Goal: Find specific page/section: Find specific page/section

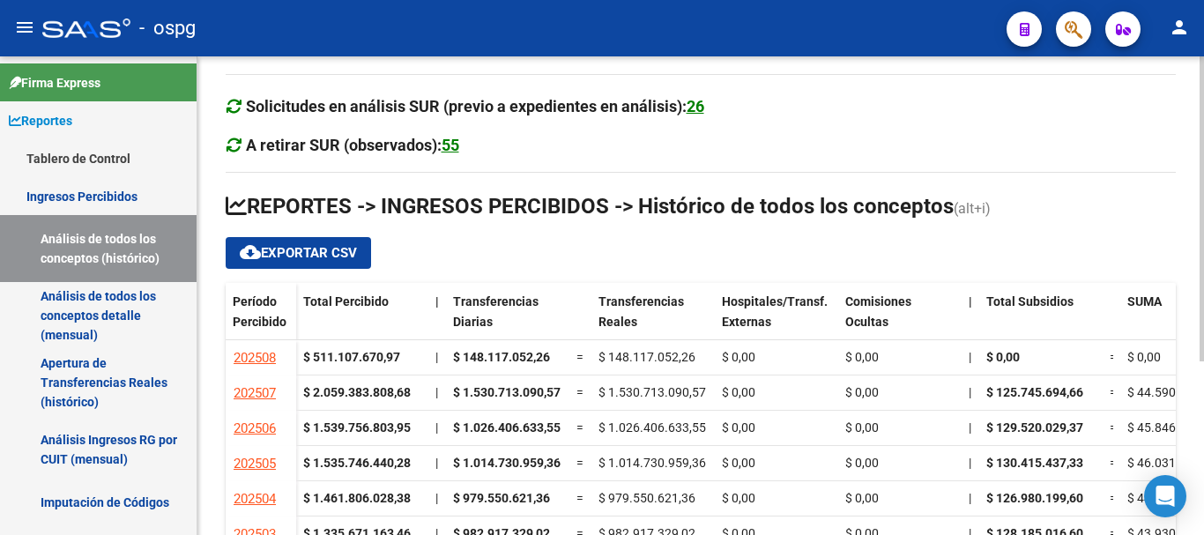
click at [1203, 527] on div at bounding box center [1202, 295] width 4 height 479
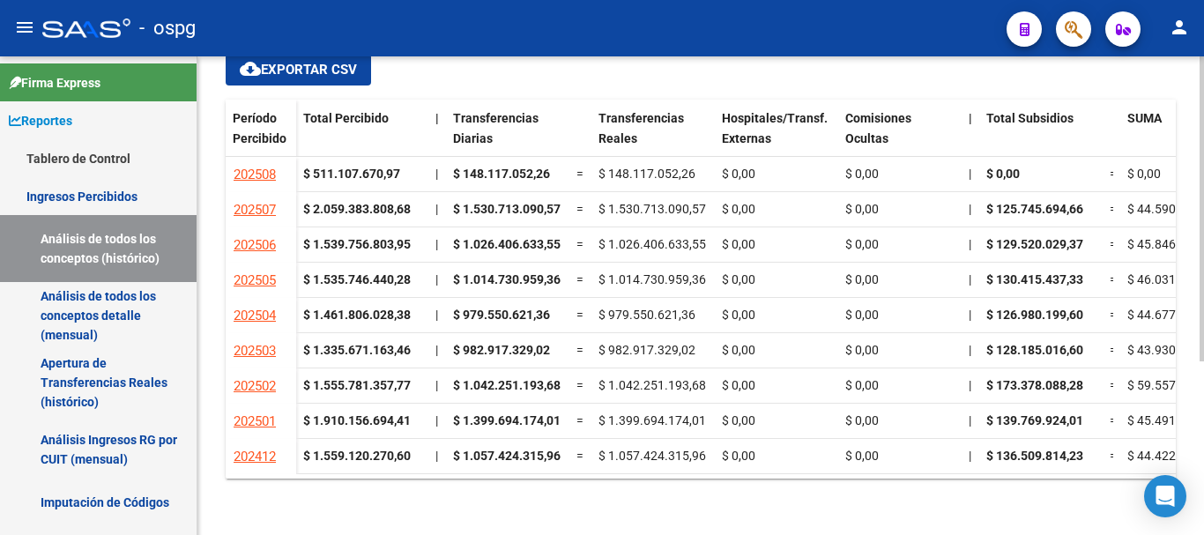
click at [1200, 505] on div at bounding box center [1202, 295] width 4 height 479
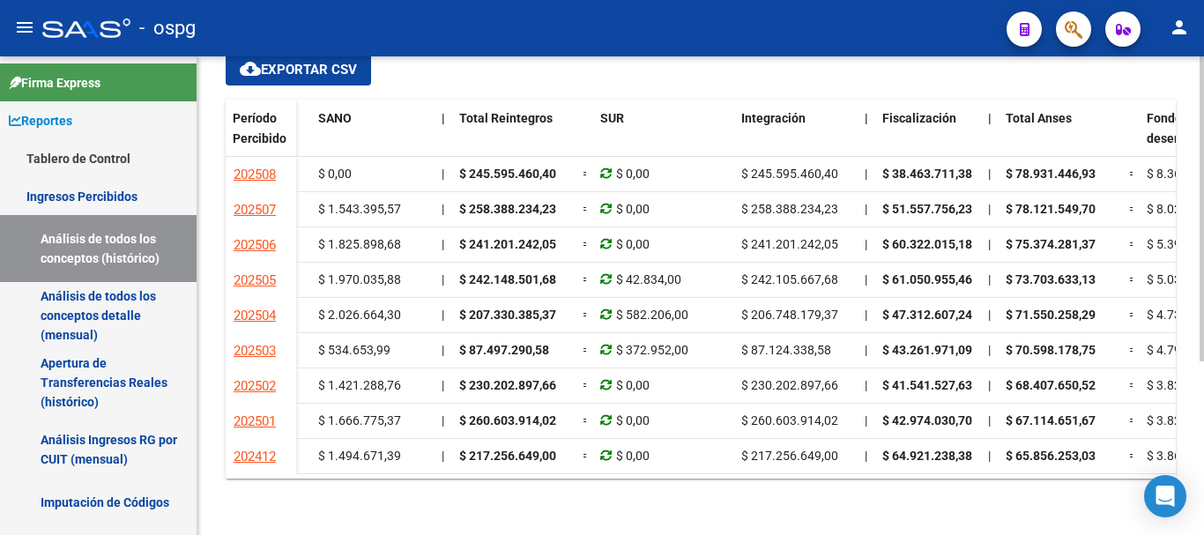
scroll to position [0, 1545]
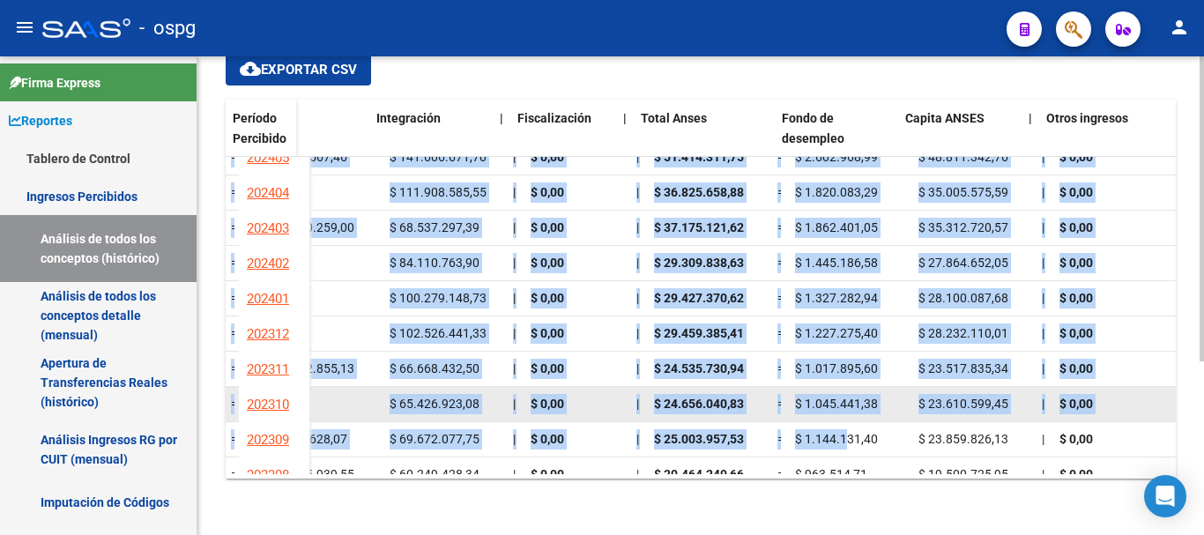
drag, startPoint x: 868, startPoint y: 460, endPoint x: 874, endPoint y: 414, distance: 46.3
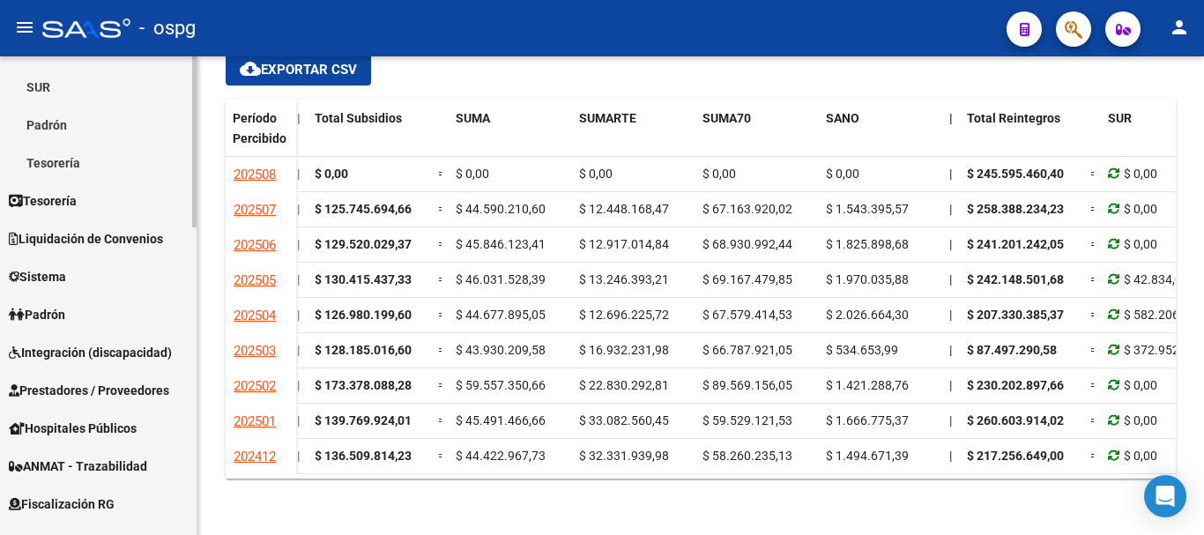
scroll to position [617, 0]
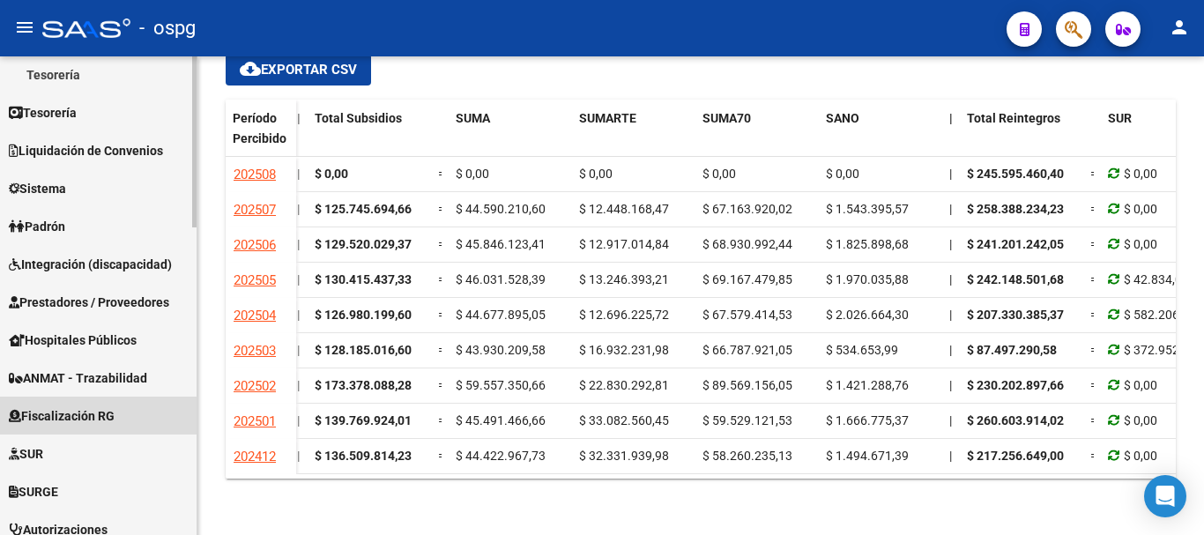
click at [107, 420] on span "Fiscalización RG" at bounding box center [62, 415] width 106 height 19
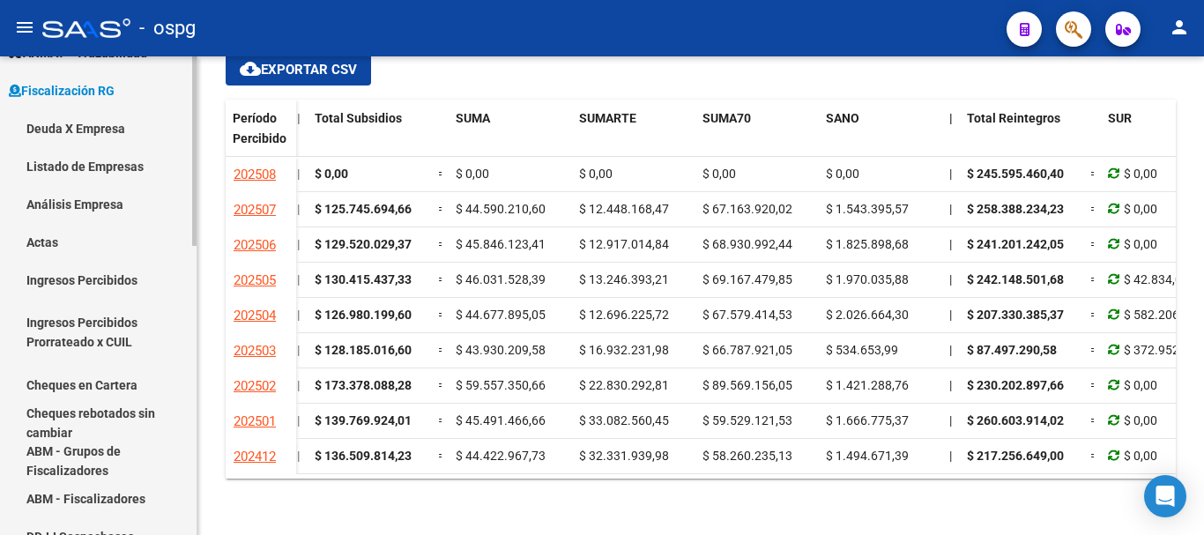
scroll to position [353, 0]
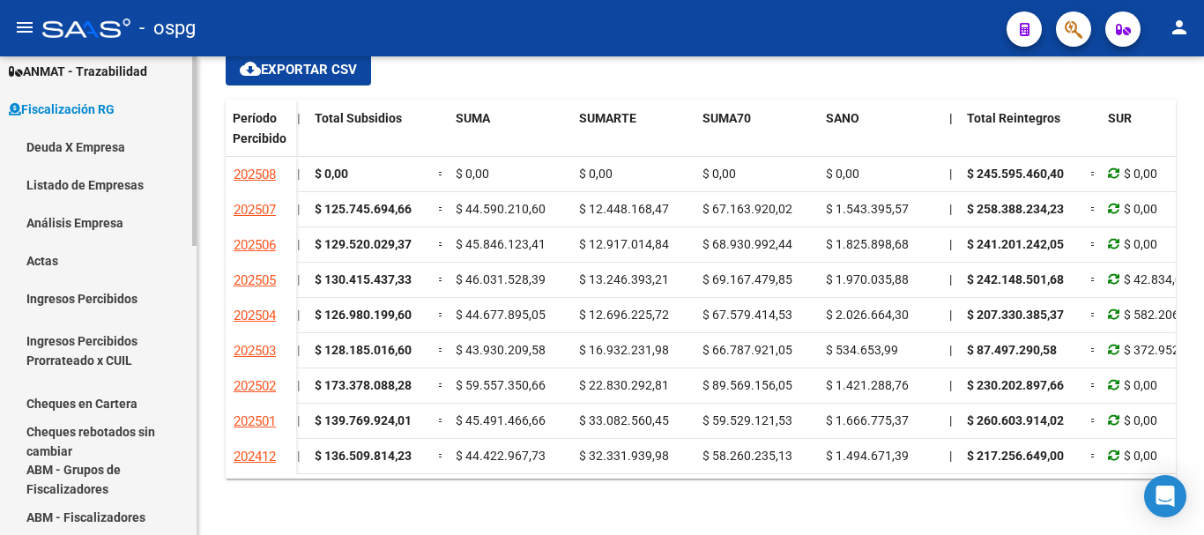
click at [100, 146] on link "Deuda X Empresa" at bounding box center [98, 147] width 197 height 38
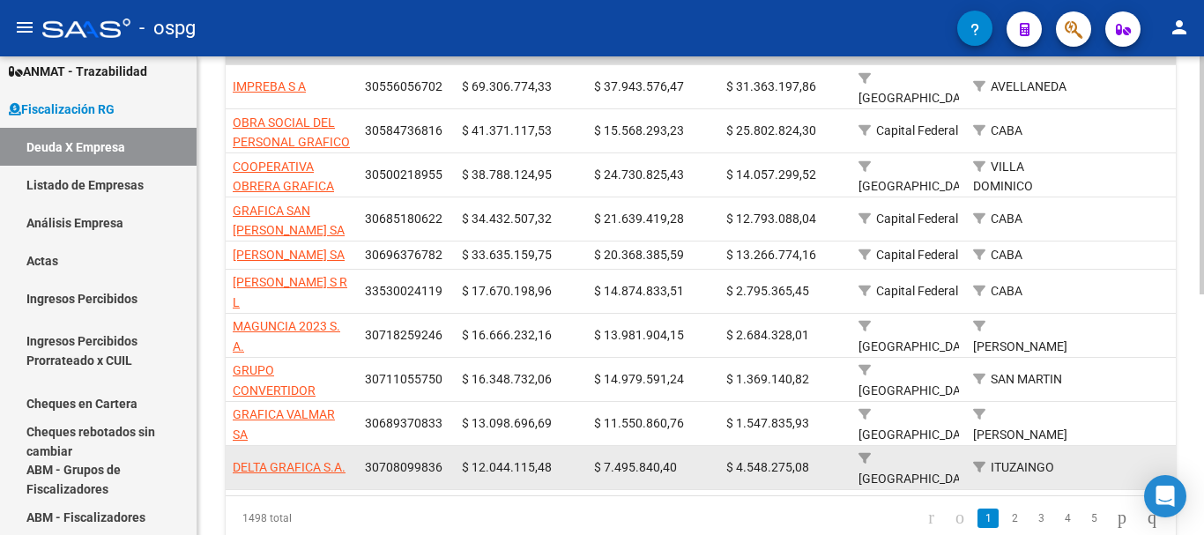
scroll to position [484, 0]
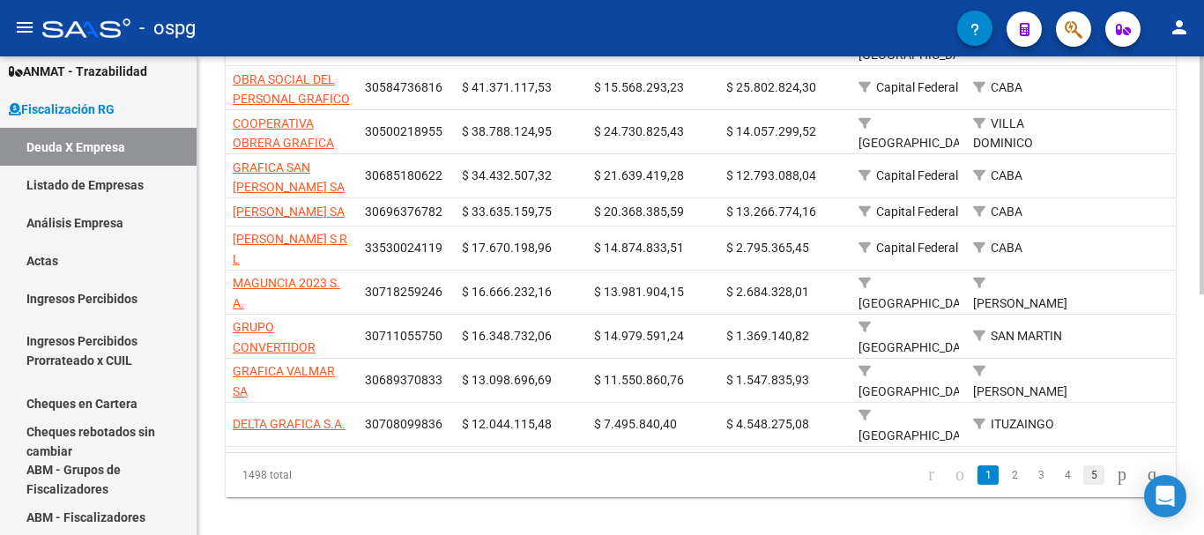
click at [1084, 466] on link "5" at bounding box center [1094, 475] width 21 height 19
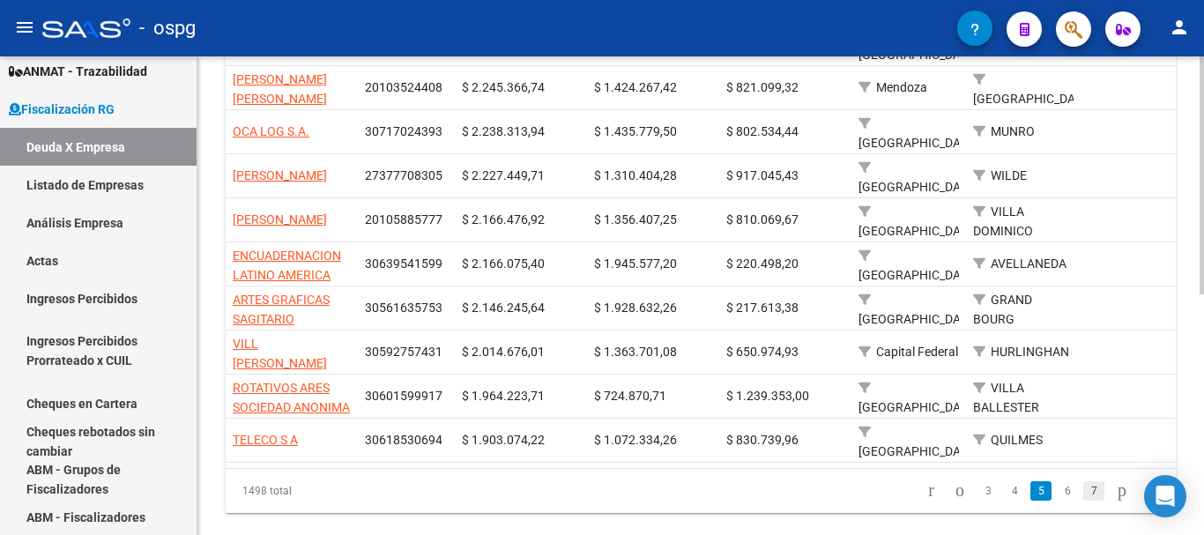
click at [1084, 481] on link "7" at bounding box center [1094, 490] width 21 height 19
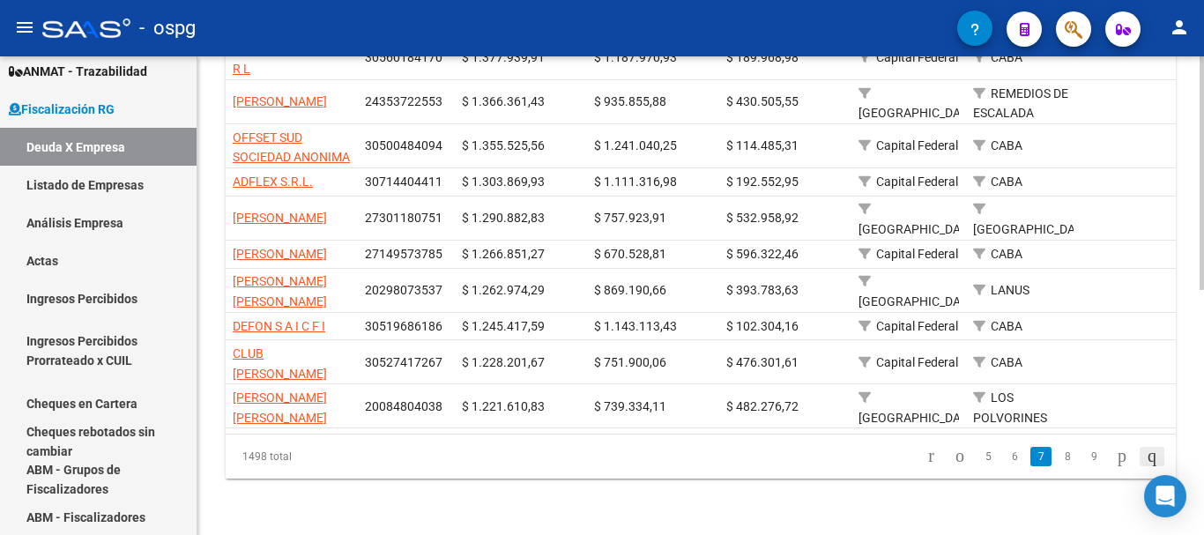
click at [1145, 466] on icon "go to last page" at bounding box center [1152, 455] width 14 height 21
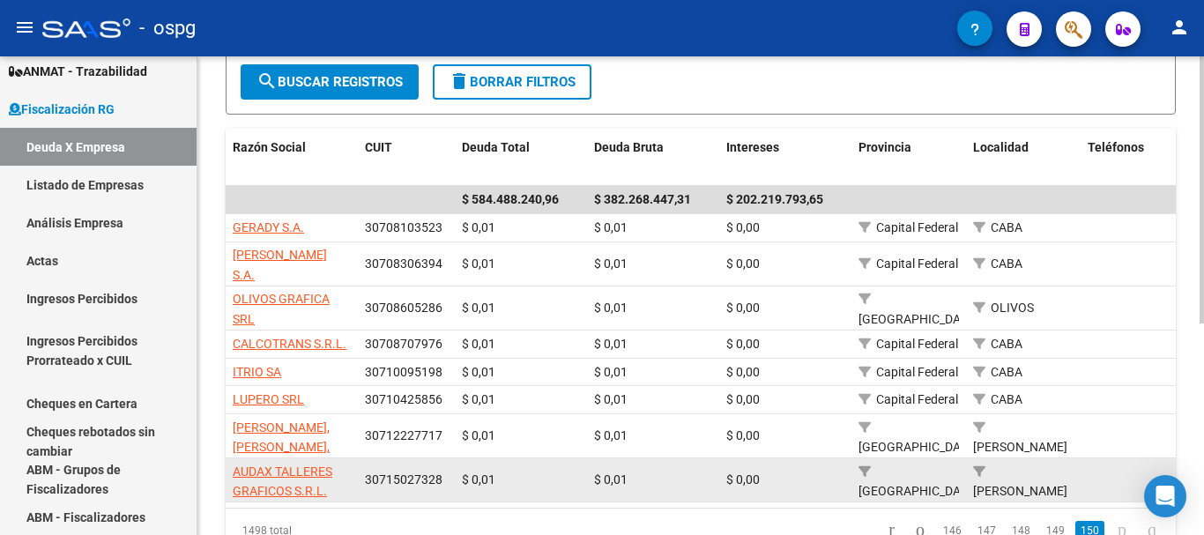
scroll to position [380, 0]
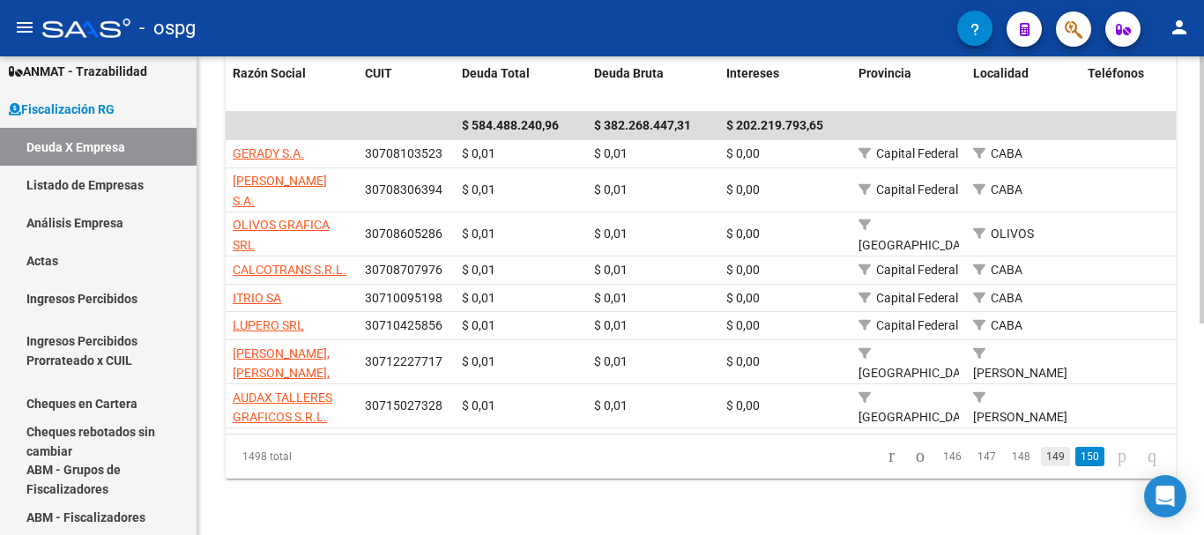
click at [1041, 459] on link "149" at bounding box center [1055, 456] width 29 height 19
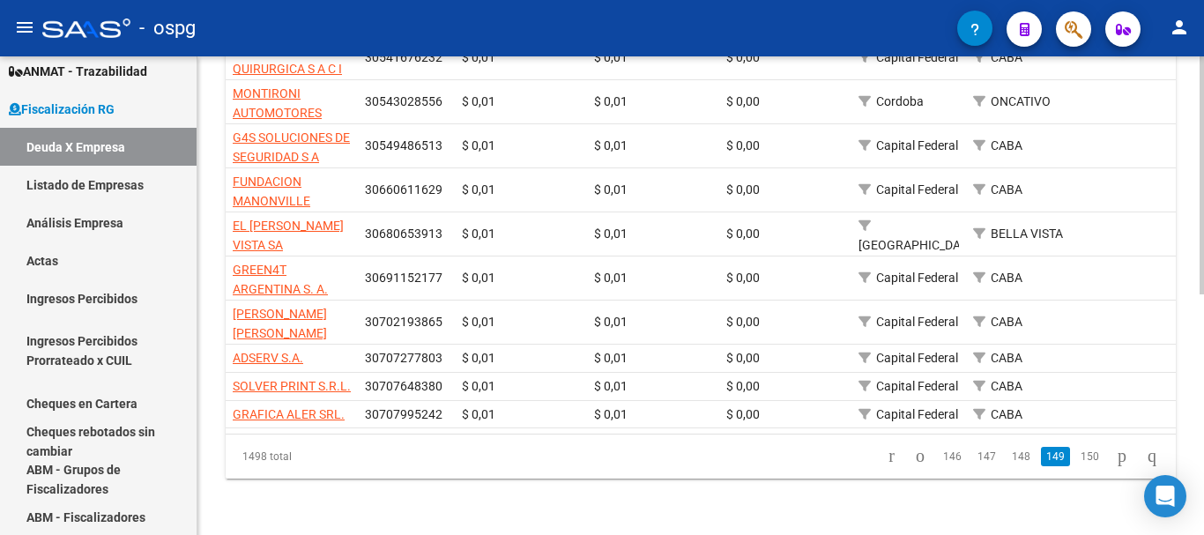
scroll to position [484, 0]
click at [943, 460] on link "146" at bounding box center [952, 456] width 29 height 19
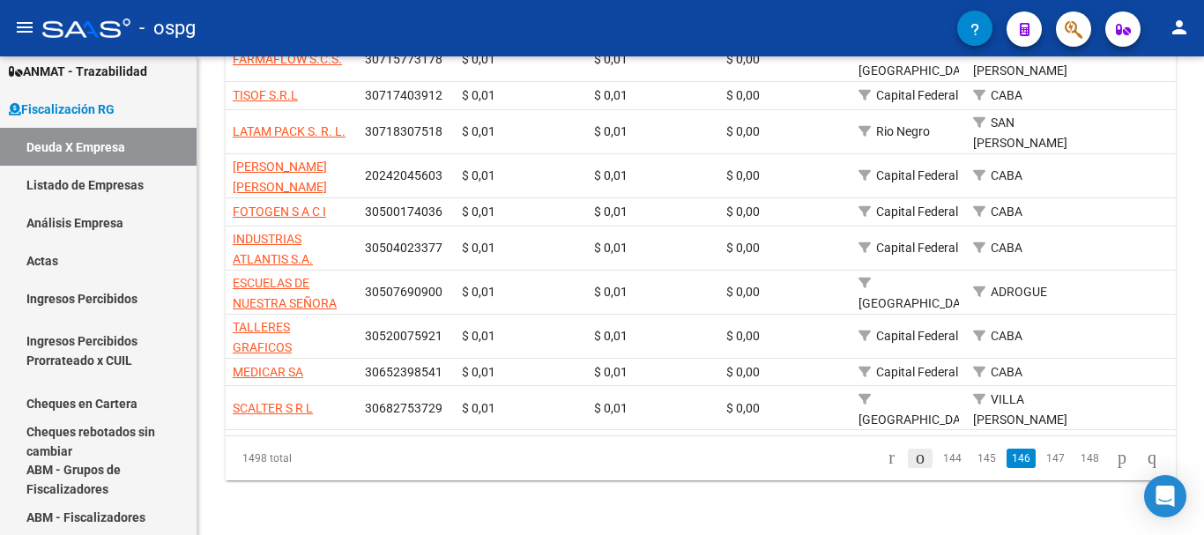
click at [918, 458] on link "go to previous page" at bounding box center [920, 458] width 25 height 19
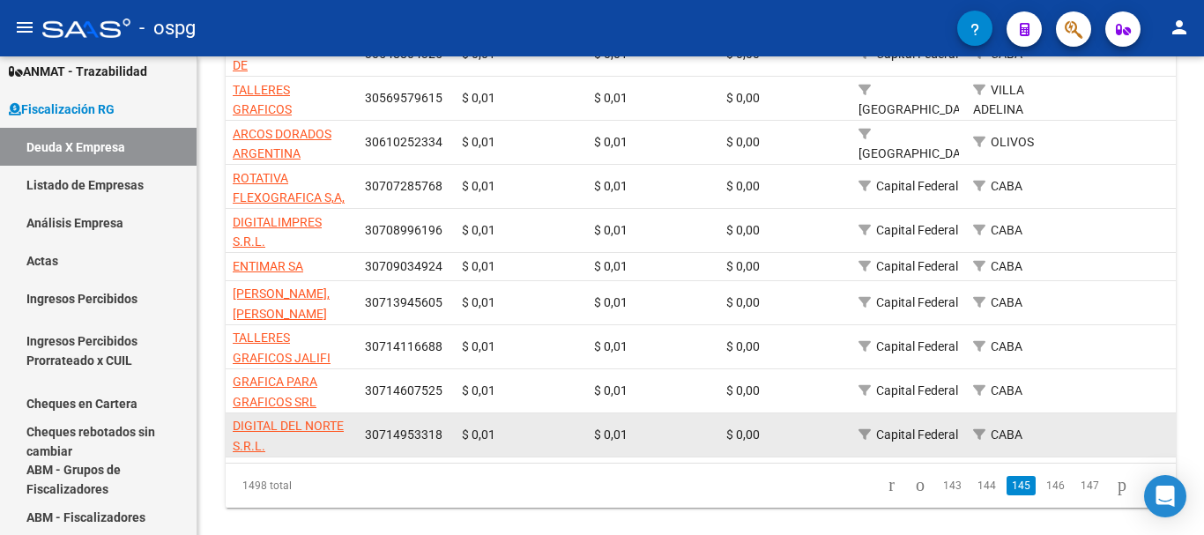
scroll to position [517, 0]
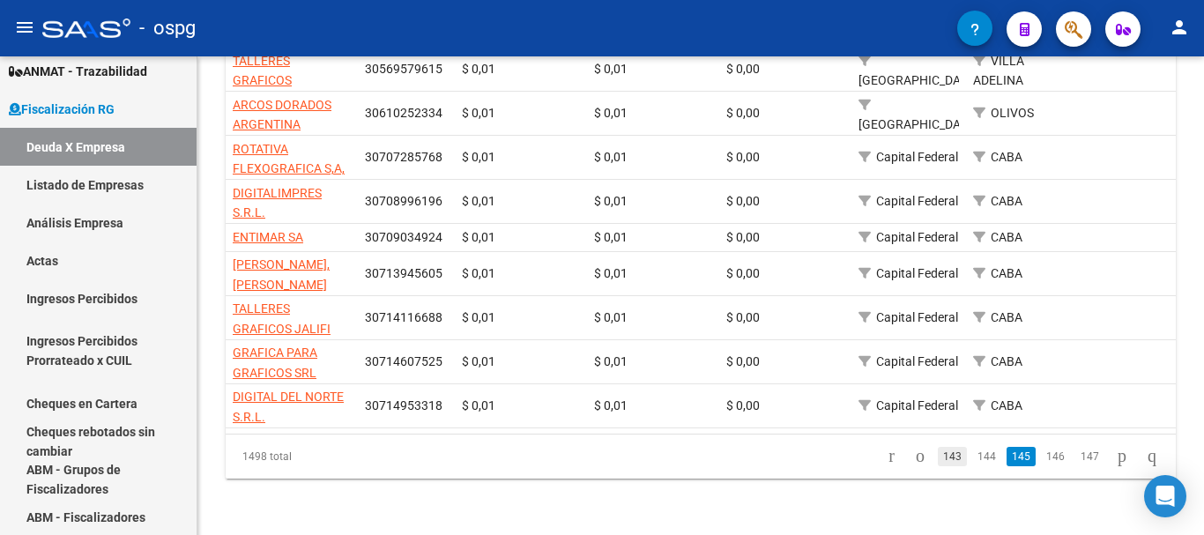
click at [938, 459] on link "143" at bounding box center [952, 456] width 29 height 19
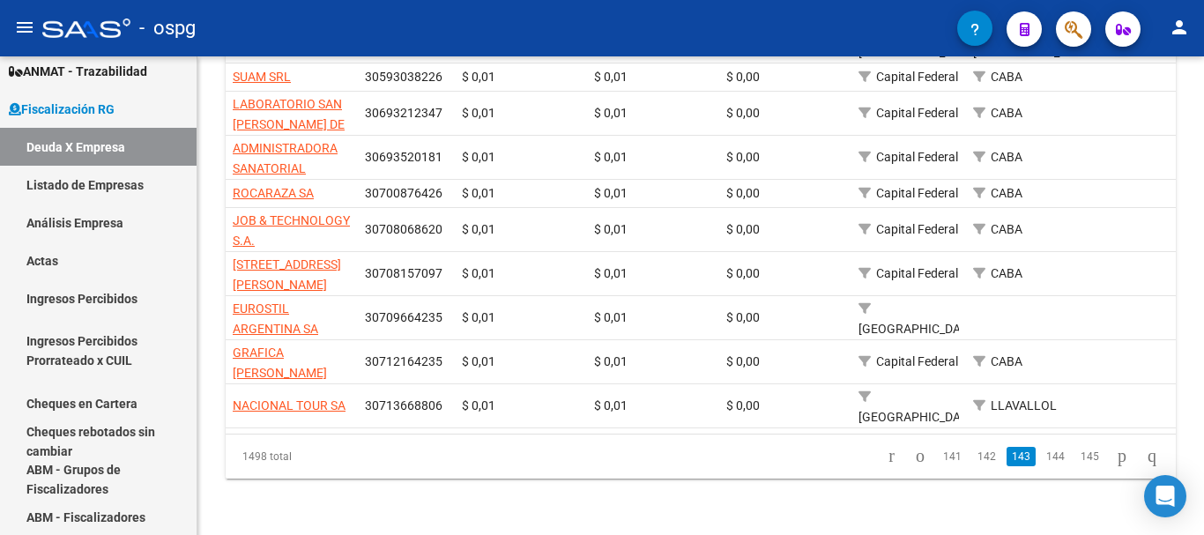
scroll to position [484, 0]
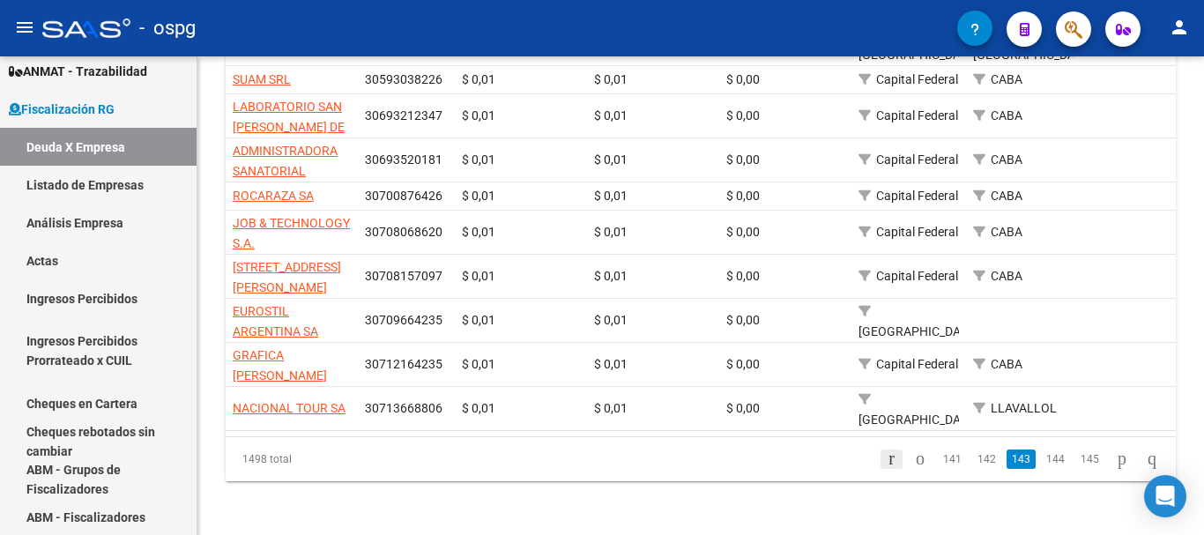
click at [886, 457] on icon "go to first page" at bounding box center [891, 458] width 11 height 21
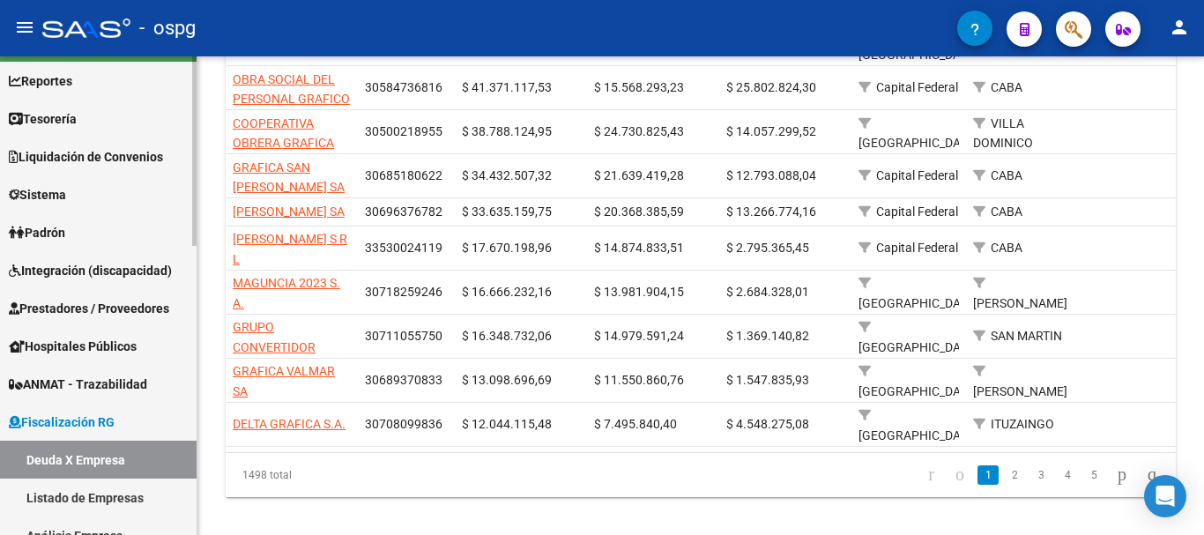
scroll to position [0, 0]
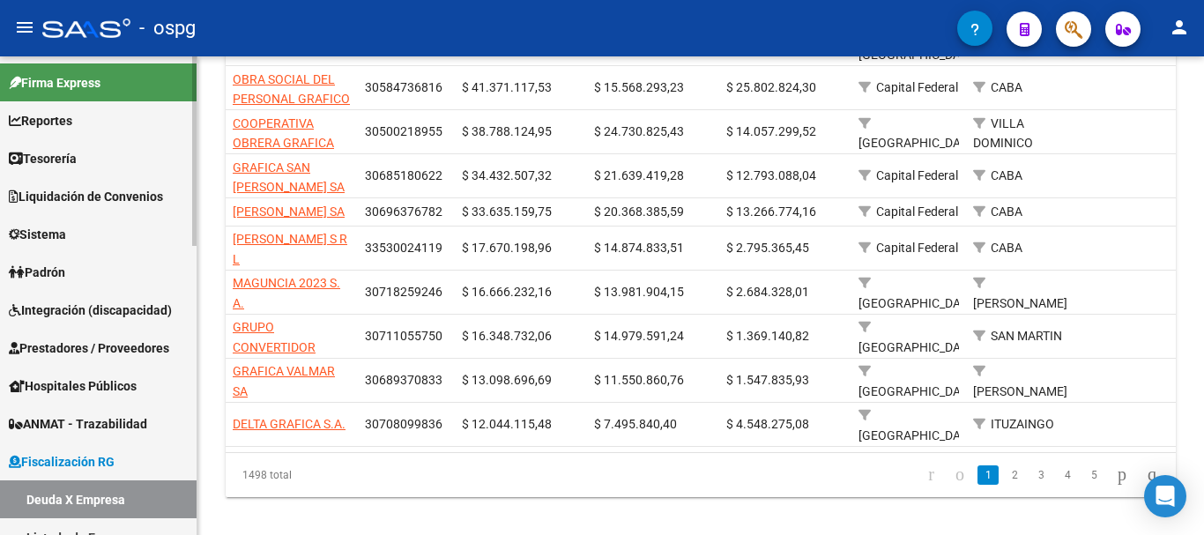
click at [48, 126] on span "Reportes" at bounding box center [40, 120] width 63 height 19
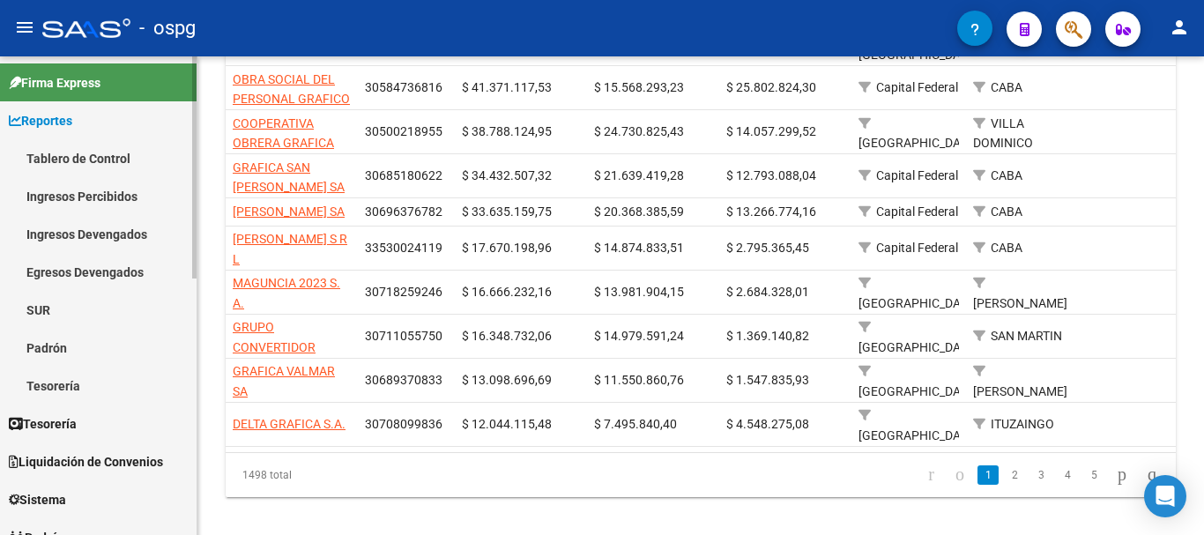
click at [57, 196] on link "Ingresos Percibidos" at bounding box center [98, 196] width 197 height 38
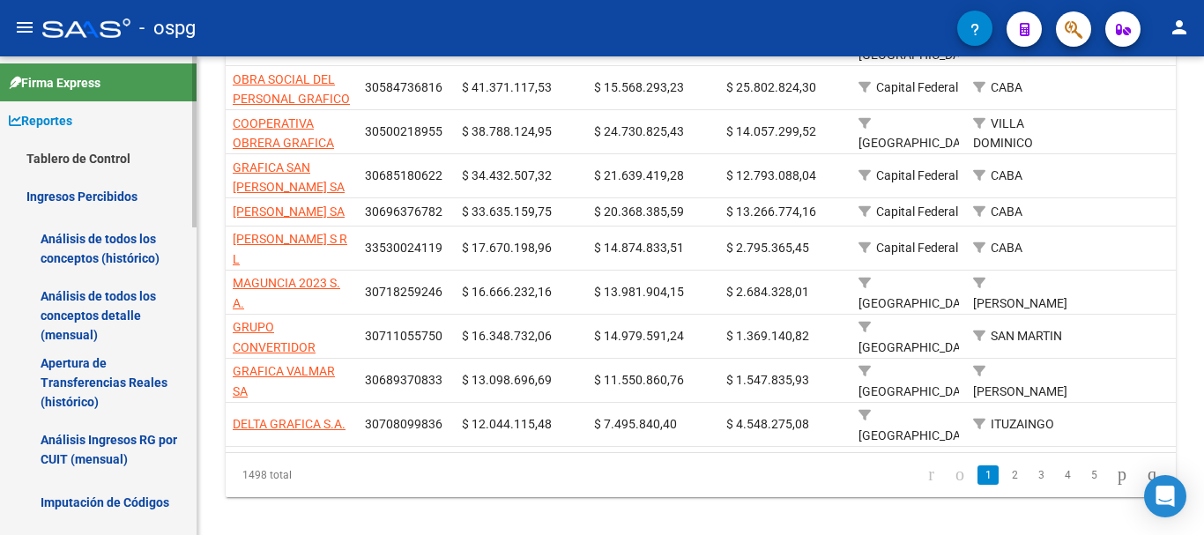
click at [85, 245] on link "Análisis de todos los conceptos (histórico)" at bounding box center [98, 248] width 197 height 67
